Goal: Task Accomplishment & Management: Manage account settings

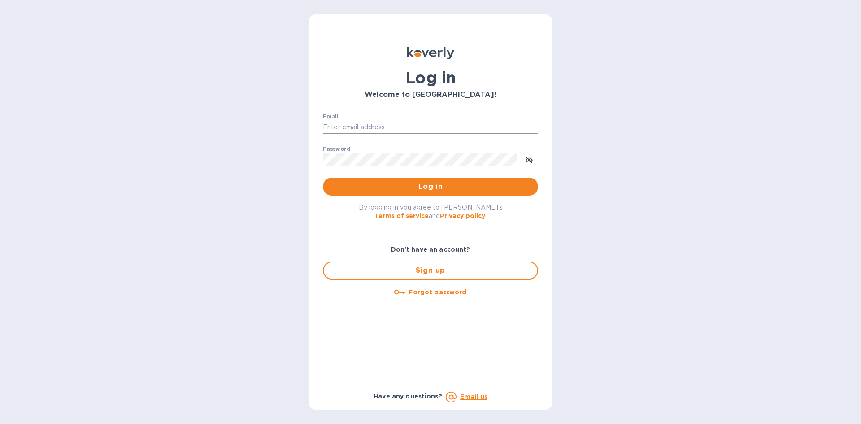
click at [364, 127] on input "Email" at bounding box center [430, 127] width 215 height 13
type input "carolina@dryfarmwines.com"
click at [380, 150] on div "Password ​" at bounding box center [430, 162] width 215 height 32
click at [375, 186] on span "Log in" at bounding box center [430, 186] width 201 height 11
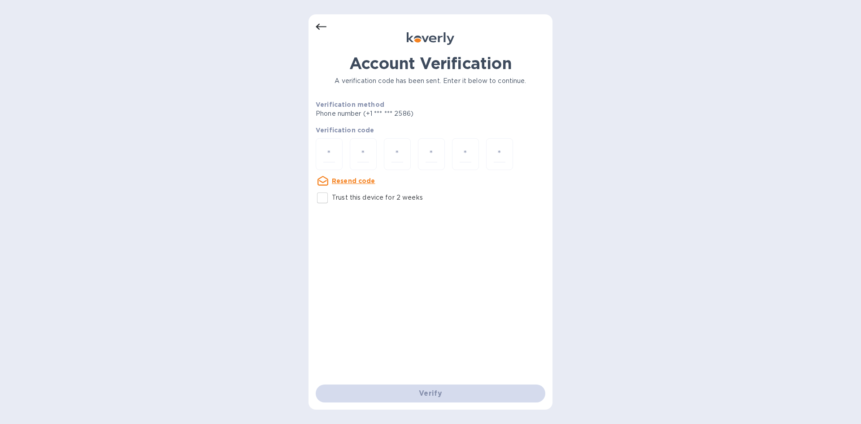
click at [314, 198] on input "Trust this device for 2 weeks" at bounding box center [322, 197] width 19 height 19
checkbox input "true"
click at [335, 152] on div at bounding box center [329, 154] width 27 height 32
type input "5"
type input "1"
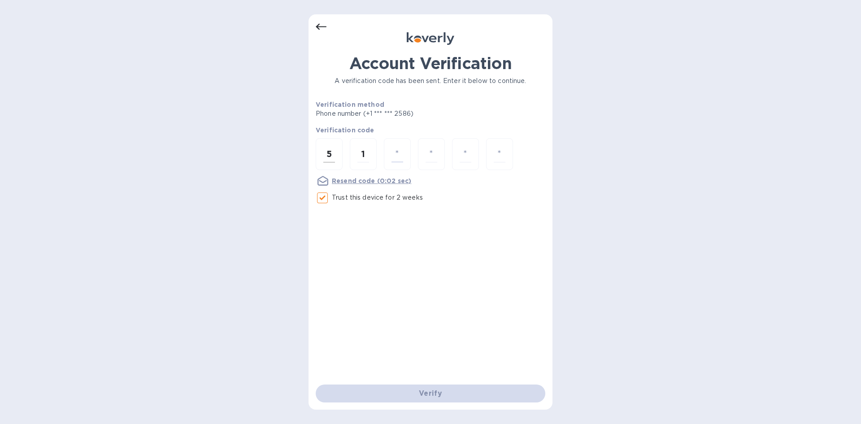
type input "8"
type input "1"
type input "5"
type input "6"
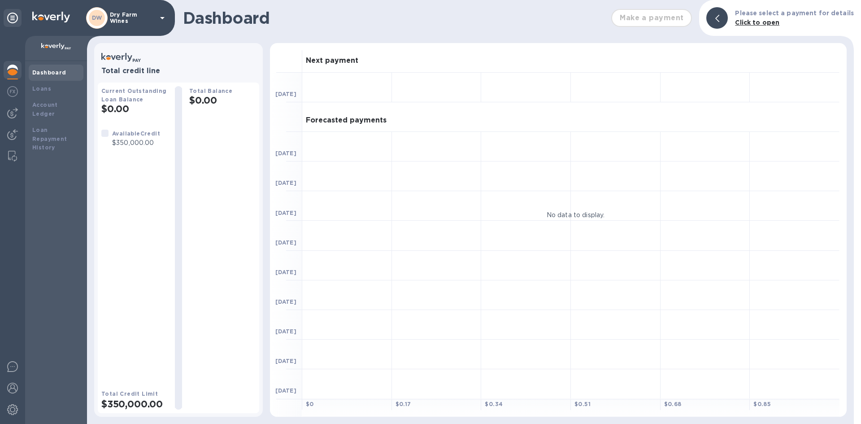
click at [9, 147] on div at bounding box center [12, 230] width 25 height 388
click at [11, 154] on img at bounding box center [12, 156] width 9 height 11
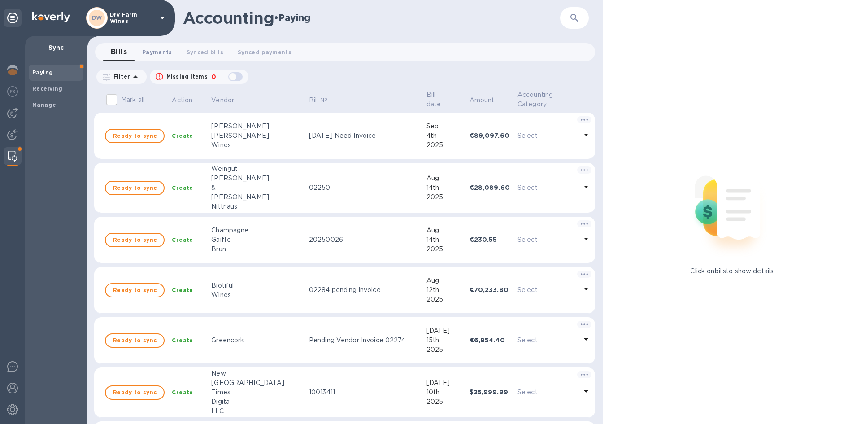
click at [157, 50] on span "Payments 0" at bounding box center [157, 52] width 30 height 9
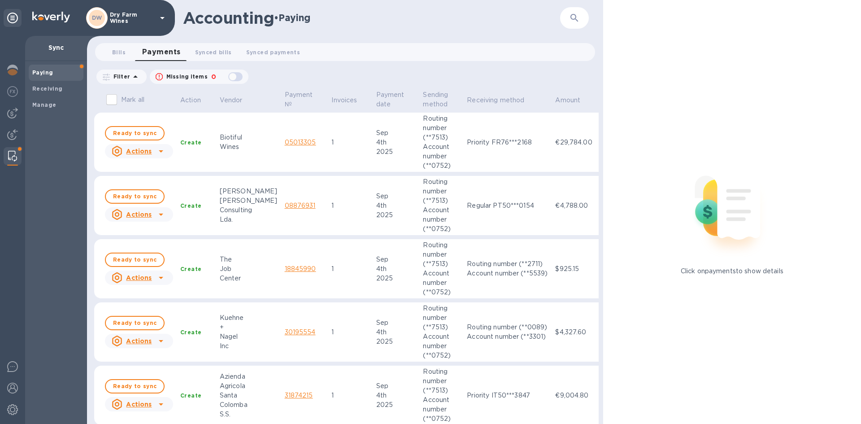
click at [112, 99] on input "Mark all" at bounding box center [111, 99] width 19 height 19
checkbox input "true"
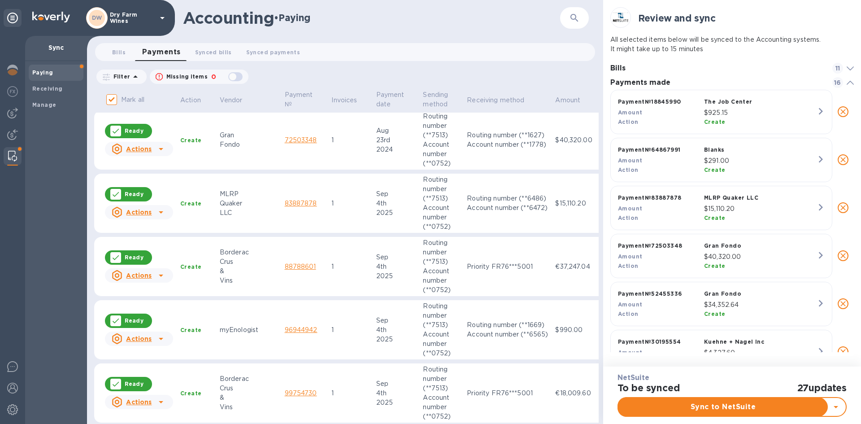
scroll to position [711, 0]
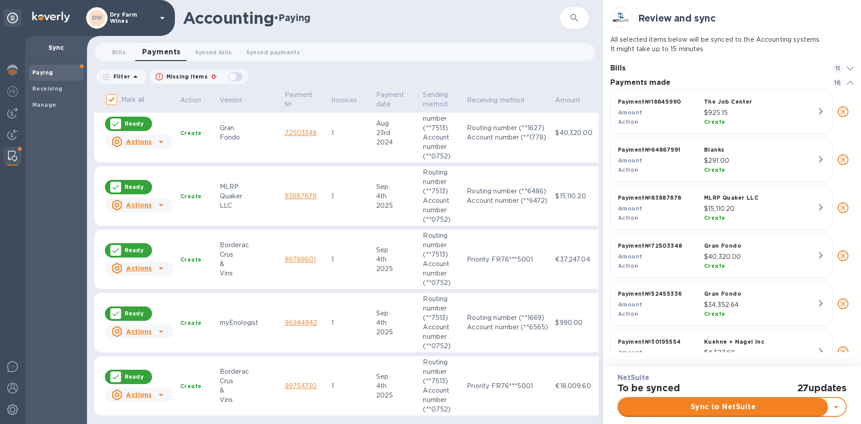
click at [746, 405] on span "Sync to NetSuite" at bounding box center [722, 406] width 195 height 11
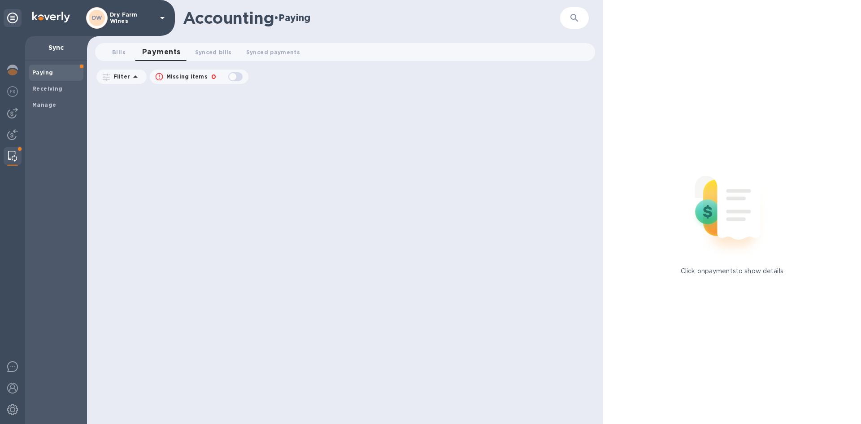
scroll to position [0, 0]
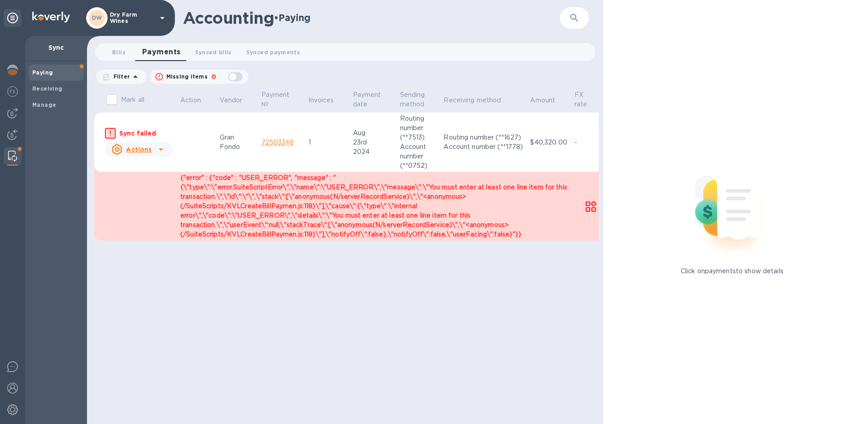
click at [284, 143] on link "72503348" at bounding box center [277, 142] width 32 height 7
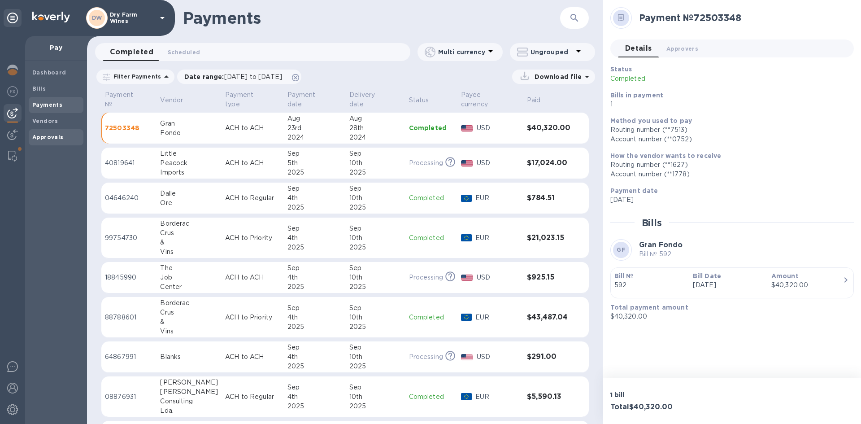
click at [48, 139] on b "Approvals" at bounding box center [47, 137] width 31 height 7
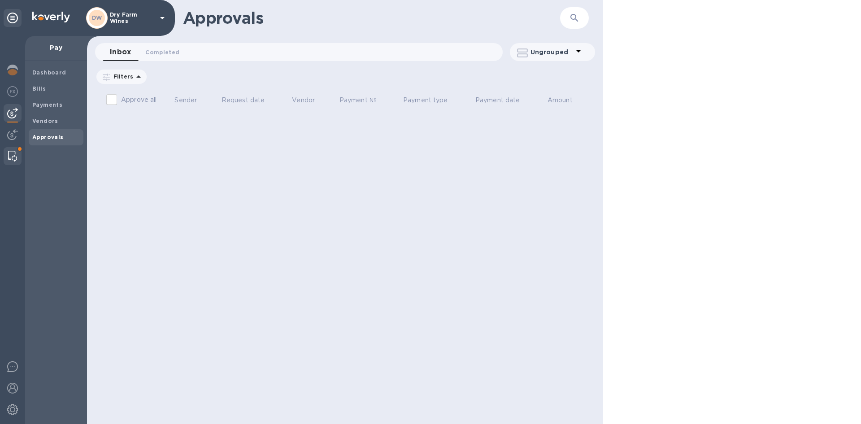
click at [13, 149] on div at bounding box center [12, 156] width 16 height 18
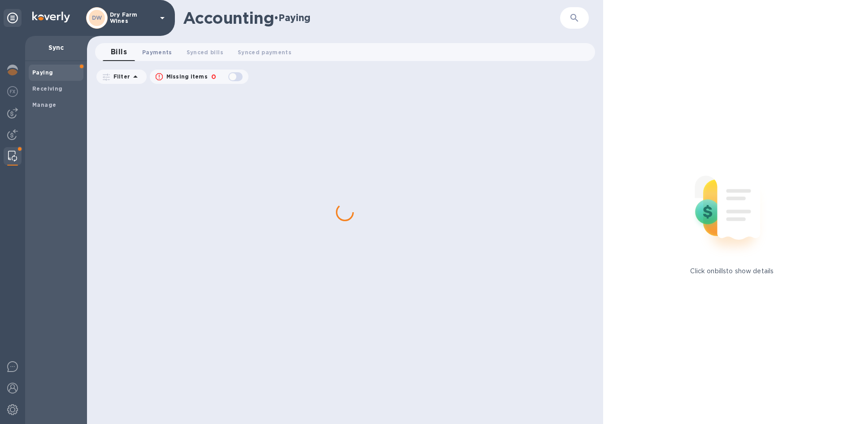
click at [147, 53] on span "Payments 0" at bounding box center [157, 52] width 30 height 9
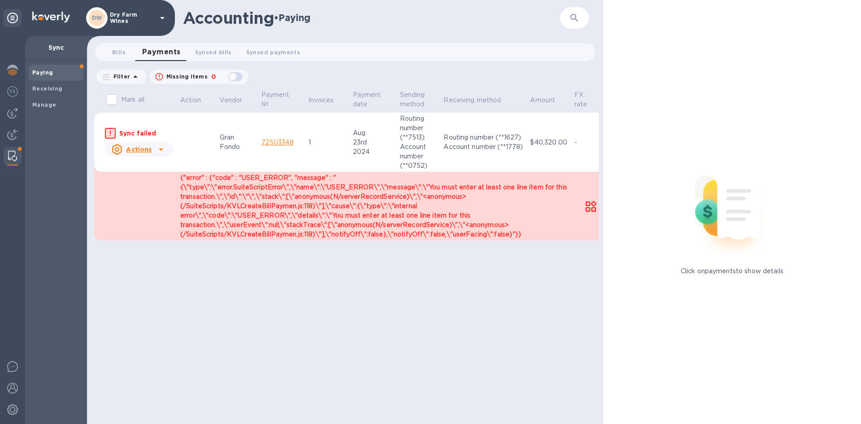
click at [291, 142] on link "72503348" at bounding box center [277, 142] width 32 height 7
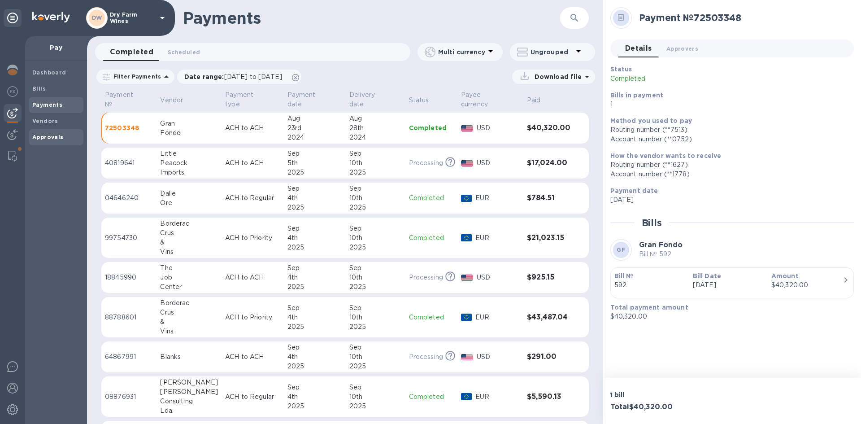
click at [41, 139] on b "Approvals" at bounding box center [47, 137] width 31 height 7
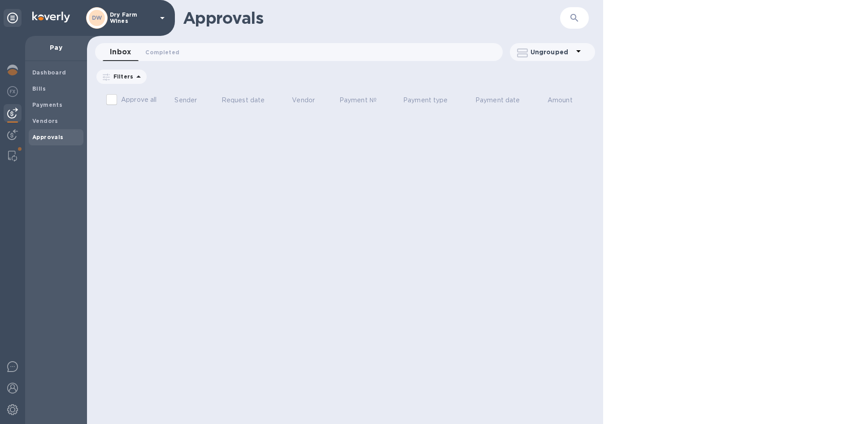
drag, startPoint x: 14, startPoint y: 152, endPoint x: 19, endPoint y: 146, distance: 7.7
click at [14, 152] on img at bounding box center [12, 156] width 9 height 11
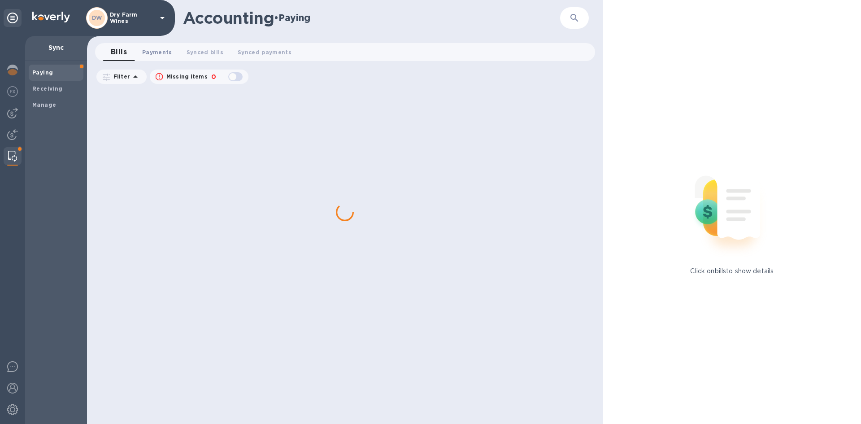
click at [157, 51] on span "Payments 0" at bounding box center [157, 52] width 30 height 9
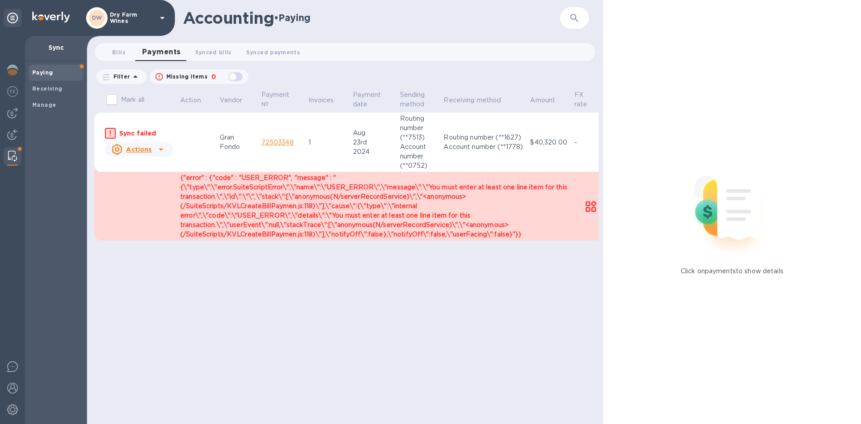
click at [160, 148] on icon at bounding box center [161, 149] width 4 height 2
click at [162, 188] on b "Mark as synced" at bounding box center [172, 185] width 50 height 7
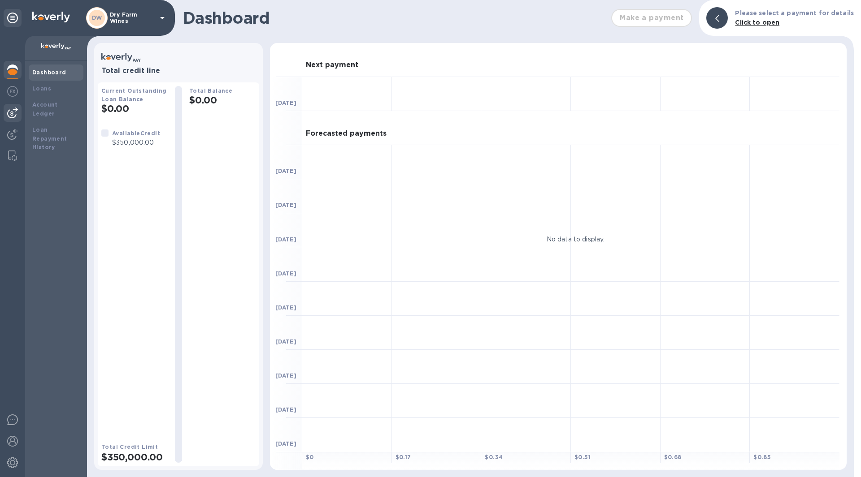
click at [7, 113] on img at bounding box center [12, 113] width 11 height 11
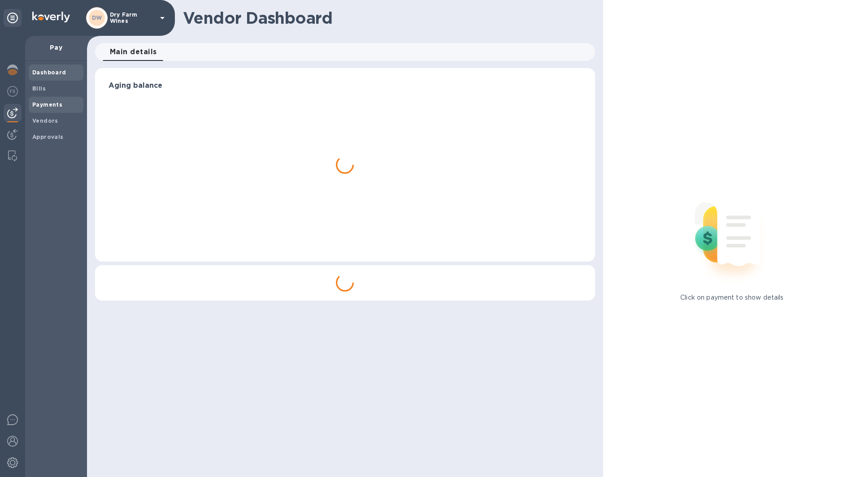
click at [31, 103] on div "Payments" at bounding box center [56, 105] width 55 height 16
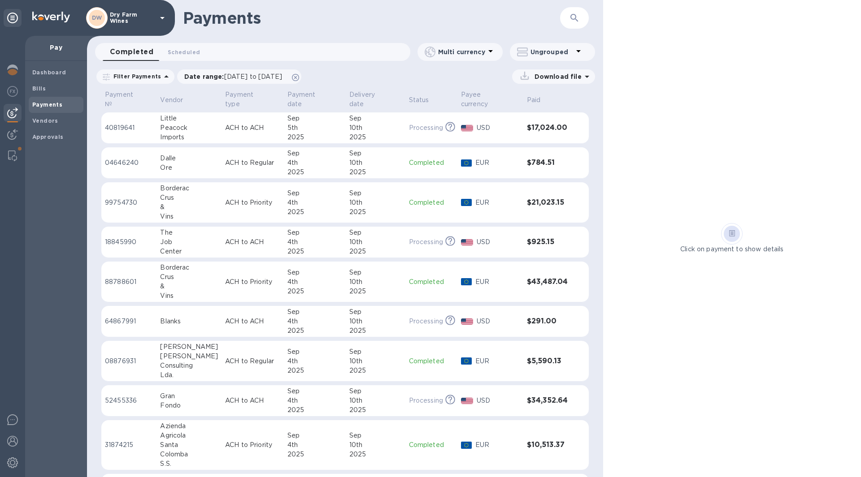
scroll to position [45, 0]
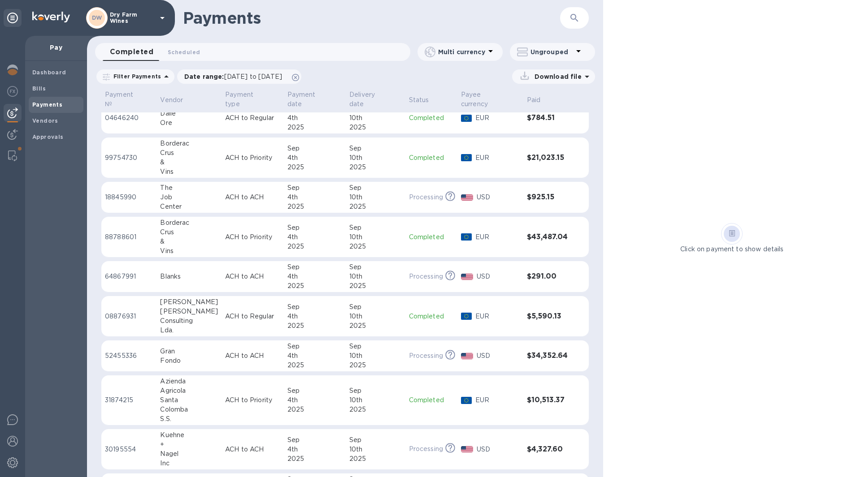
click at [225, 351] on p "ACH to ACH" at bounding box center [252, 355] width 55 height 9
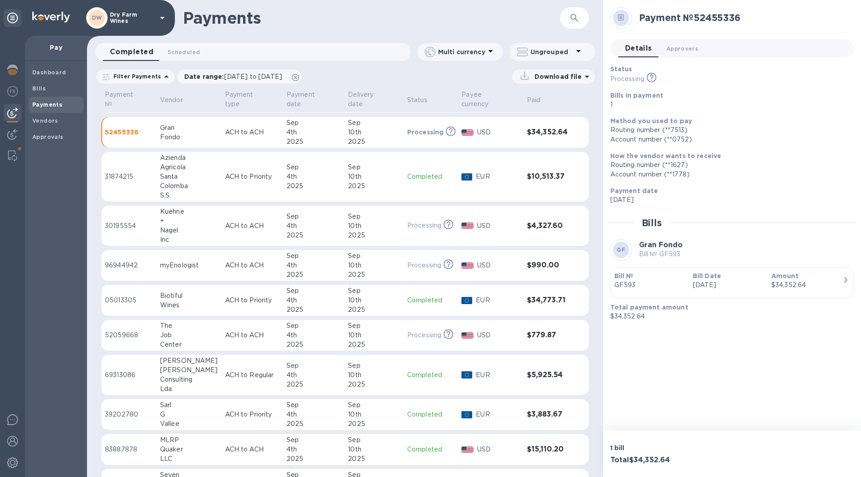
scroll to position [269, 0]
click at [389, 445] on div "10th" at bounding box center [374, 449] width 52 height 9
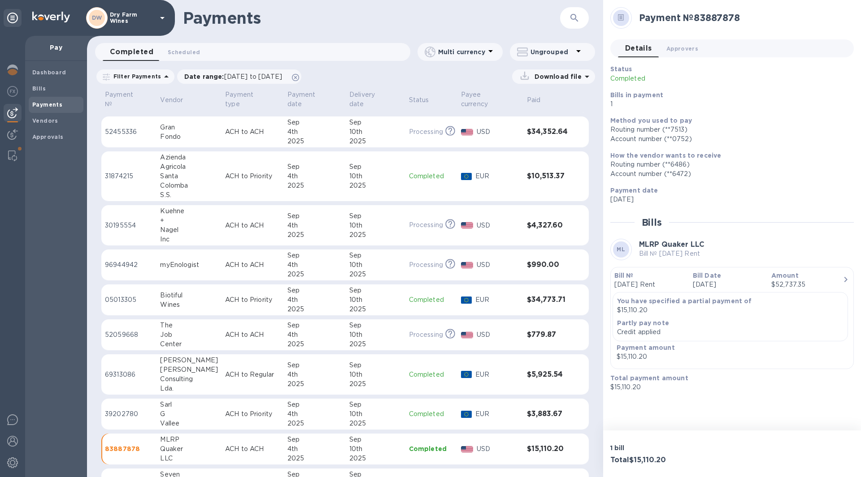
click at [530, 33] on div "Payments ​" at bounding box center [345, 18] width 516 height 36
